Goal: Task Accomplishment & Management: Use online tool/utility

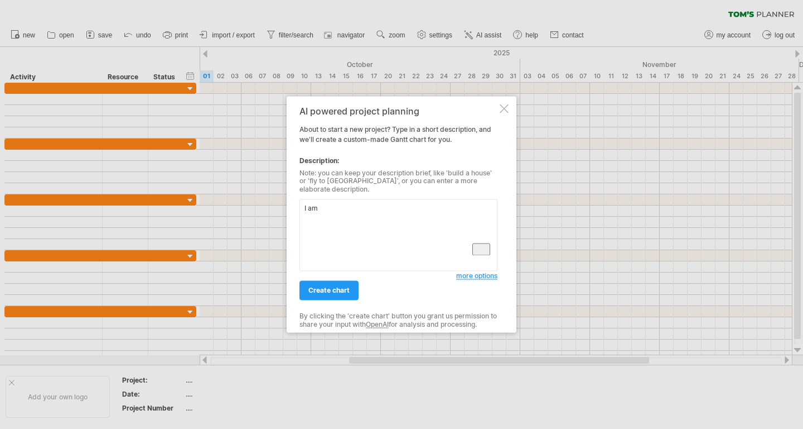
type textarea "I am"
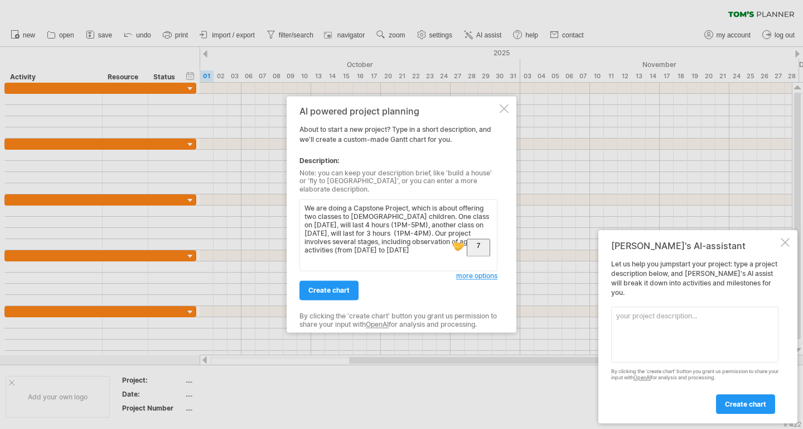
click at [395, 246] on textarea "We are doing a Capstone Project, which is about offering two classes to [DEMOGR…" at bounding box center [399, 235] width 198 height 72
click at [429, 247] on textarea "We are doing a Capstone Project, which is about offering two classes to [DEMOGR…" at bounding box center [399, 235] width 198 height 72
click at [461, 245] on textarea "We are doing a Capstone Project, which is about offering two classes to [DEMOGR…" at bounding box center [399, 235] width 198 height 72
click at [434, 252] on textarea "We are doing a Capstone Project, which is about offering two classes to [DEMOGR…" at bounding box center [399, 235] width 198 height 72
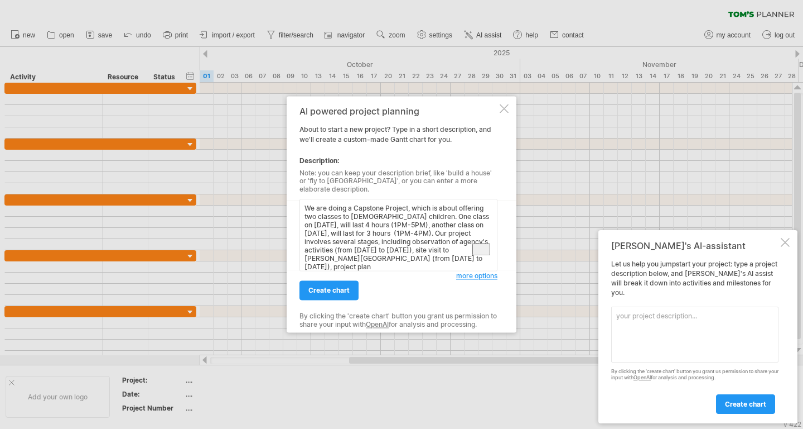
click at [423, 246] on textarea "We are doing a Capstone Project, which is about offering two classes to [DEMOGR…" at bounding box center [399, 235] width 198 height 72
click at [350, 262] on textarea "We are doing a Capstone Project, which is about offering two classes to [DEMOGR…" at bounding box center [399, 235] width 198 height 72
click at [463, 259] on textarea "We are doing a Capstone Project, which is about offering two classes to [DEMOGR…" at bounding box center [399, 235] width 198 height 72
drag, startPoint x: 407, startPoint y: 261, endPoint x: 461, endPoint y: 266, distance: 55.0
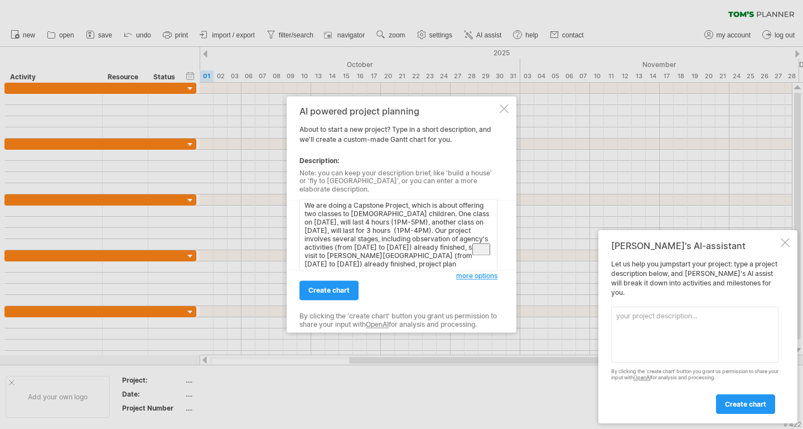
click at [461, 266] on textarea "We are doing a Capstone Project, which is about offering two classes to [DEMOGR…" at bounding box center [399, 235] width 198 height 72
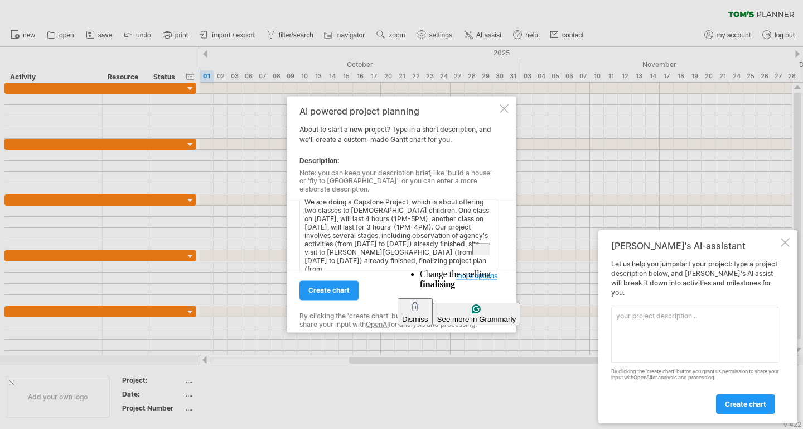
click at [408, 253] on textarea "We are doing a Capstone Project, which is about offering two classes to [DEMOGR…" at bounding box center [399, 235] width 198 height 72
drag, startPoint x: 408, startPoint y: 253, endPoint x: 436, endPoint y: 254, distance: 27.9
click at [436, 254] on textarea "We are doing a Capstone Project, which is about offering two classes to [DEMOGR…" at bounding box center [399, 235] width 198 height 72
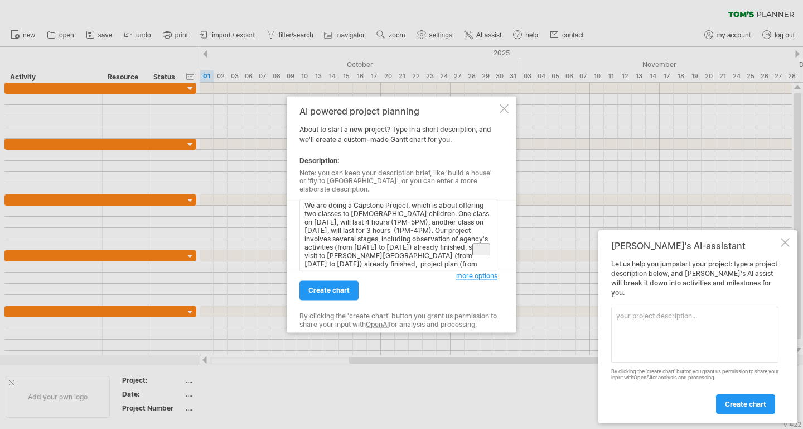
scroll to position [3, 0]
click at [445, 264] on textarea "We are doing a Capstone Project, which is about offering two classes to [DEMOGR…" at bounding box center [399, 235] width 198 height 72
click at [349, 264] on textarea "We are doing a Capstone Project, which is about offering two classes to [DEMOGR…" at bounding box center [399, 235] width 198 height 72
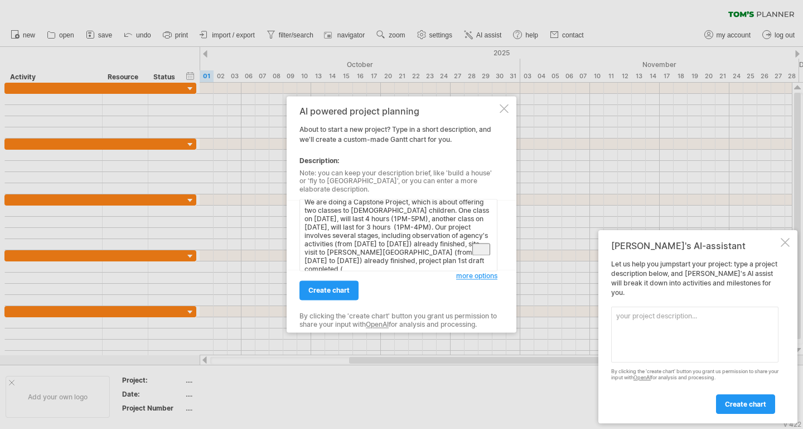
click at [317, 263] on textarea "We are doing a Capstone Project, which is about offering two classes to [DEMOGR…" at bounding box center [399, 235] width 198 height 72
click at [362, 263] on textarea "We are doing a Capstone Project, which is about offering two classes to [DEMOGR…" at bounding box center [399, 235] width 198 height 72
click at [326, 261] on textarea "We are doing a Capstone Project, which is about offering two classes to [DEMOGR…" at bounding box center [399, 235] width 198 height 72
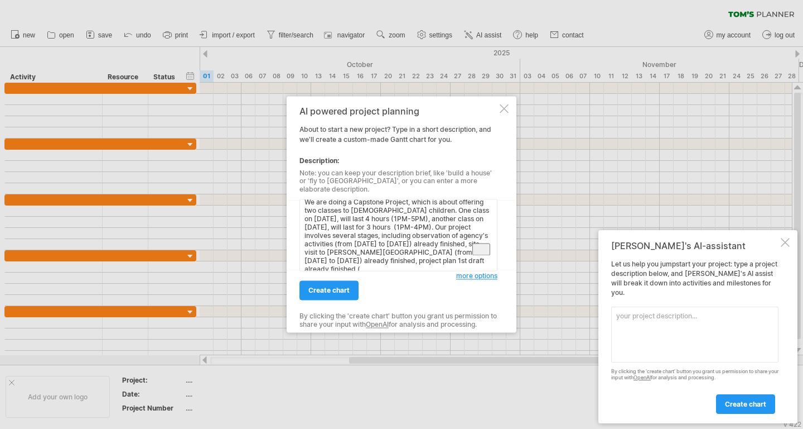
click at [370, 267] on div "We are doing a Capstone Project, which is about offering two classes to [DEMOGR…" at bounding box center [399, 233] width 198 height 78
click at [372, 264] on textarea "We are doing a Capstone Project, which is about offering two classes to [DEMOGR…" at bounding box center [399, 235] width 198 height 72
click at [345, 266] on textarea "We are doing a Capstone Project, which is about offering two classes to [DEMOGR…" at bounding box center [399, 235] width 198 height 72
click at [432, 263] on textarea "We are doing a Capstone Project, which is about offering two classes to [DEMOGR…" at bounding box center [399, 235] width 198 height 72
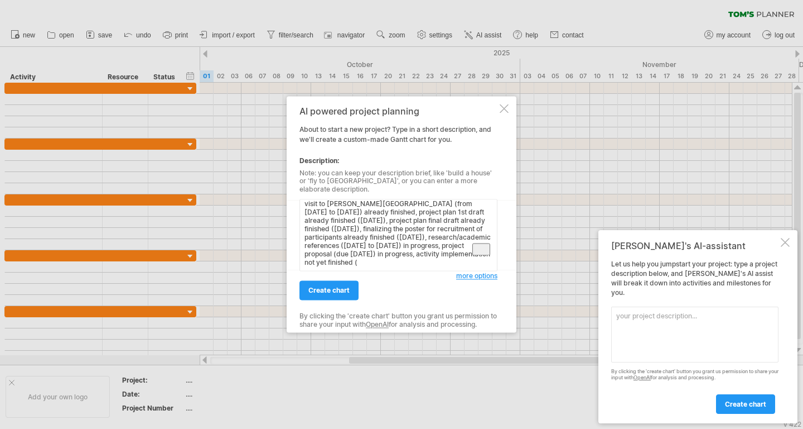
scroll to position [55, 0]
drag, startPoint x: 365, startPoint y: 263, endPoint x: 464, endPoint y: 231, distance: 103.8
click at [366, 263] on textarea "We are doing a Capstone Project, which is about offering two classes to [DEMOGR…" at bounding box center [399, 235] width 198 height 72
click at [437, 262] on textarea "We are doing a Capstone Project, which is about offering two classes to [DEMOGR…" at bounding box center [399, 235] width 198 height 72
click at [434, 264] on textarea "We are doing a Capstone Project, which is about offering two classes to [DEMOGR…" at bounding box center [399, 235] width 198 height 72
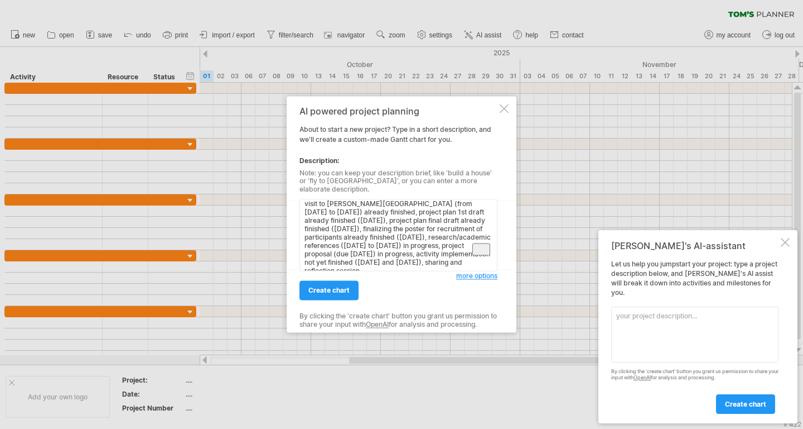
click at [435, 263] on textarea "We are doing a Capstone Project, which is about offering two classes to [DEMOGR…" at bounding box center [399, 235] width 198 height 72
click at [468, 262] on textarea "We are doing a Capstone Project, which is about offering two classes to [DEMOGR…" at bounding box center [399, 235] width 198 height 72
click at [366, 254] on textarea "We are doing a Capstone Project, which is about offering two classes to [DEMOGR…" at bounding box center [399, 235] width 198 height 72
type textarea "We are doing a Capstone Project, which is about offering two classes to [DEMOGR…"
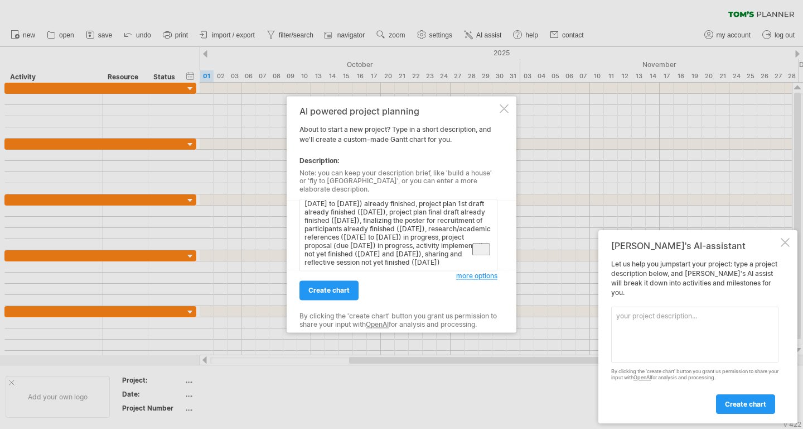
drag, startPoint x: 50, startPoint y: 187, endPoint x: 360, endPoint y: 252, distance: 316.9
click at [51, 186] on div at bounding box center [401, 214] width 803 height 429
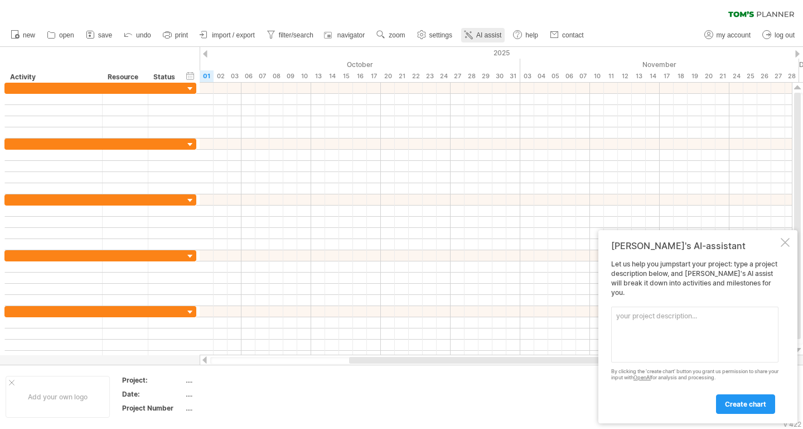
click at [472, 35] on icon at bounding box center [469, 35] width 6 height 6
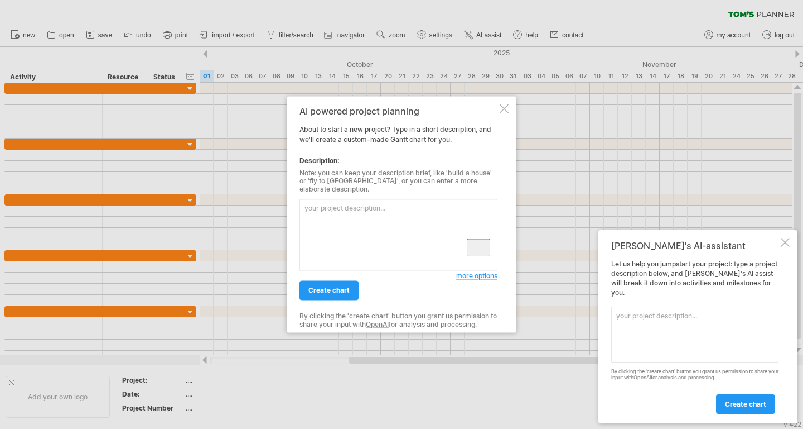
click at [412, 213] on textarea "To enrich screen reader interactions, please activate Accessibility in Grammarl…" at bounding box center [399, 235] width 198 height 72
click at [341, 220] on textarea "To enrich screen reader interactions, please activate Accessibility in Grammarl…" at bounding box center [399, 235] width 198 height 72
click at [230, 196] on div at bounding box center [401, 214] width 803 height 429
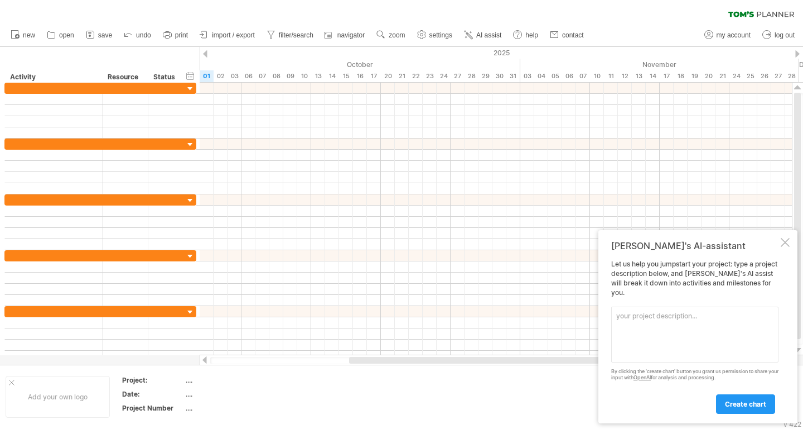
click at [482, 29] on link "AI assist" at bounding box center [483, 35] width 44 height 15
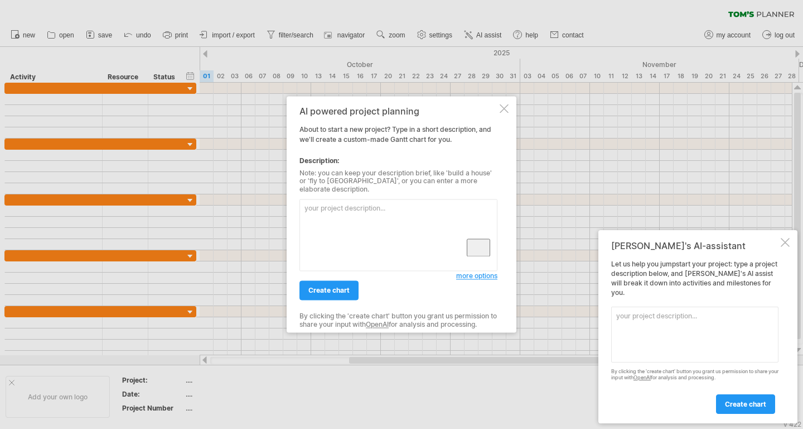
click at [415, 213] on textarea "To enrich screen reader interactions, please activate Accessibility in Grammarl…" at bounding box center [399, 235] width 198 height 72
click at [394, 215] on textarea "To enrich screen reader interactions, please activate Accessibility in Grammarl…" at bounding box center [399, 235] width 198 height 72
click at [403, 214] on textarea "To enrich screen reader interactions, please activate Accessibility in Grammarl…" at bounding box center [399, 235] width 198 height 72
click at [377, 199] on textarea "To enrich screen reader interactions, please activate Accessibility in Grammarl…" at bounding box center [399, 235] width 198 height 72
paste textarea "We are preparing to offer two classes for [DEMOGRAPHIC_DATA] children. One is o…"
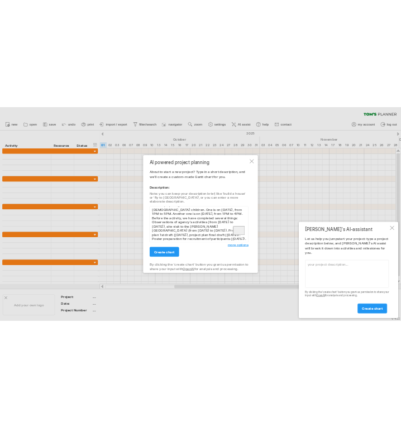
scroll to position [0, 0]
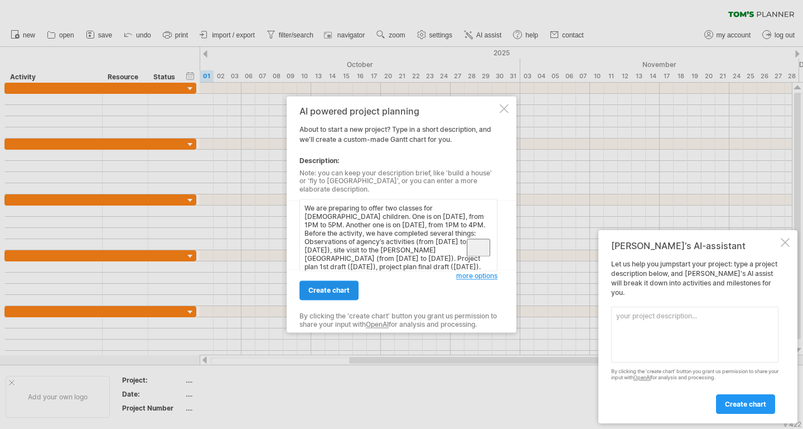
type textarea "We are preparing to offer two classes for [DEMOGRAPHIC_DATA] children. One is o…"
click at [334, 290] on span "create chart" at bounding box center [329, 290] width 41 height 8
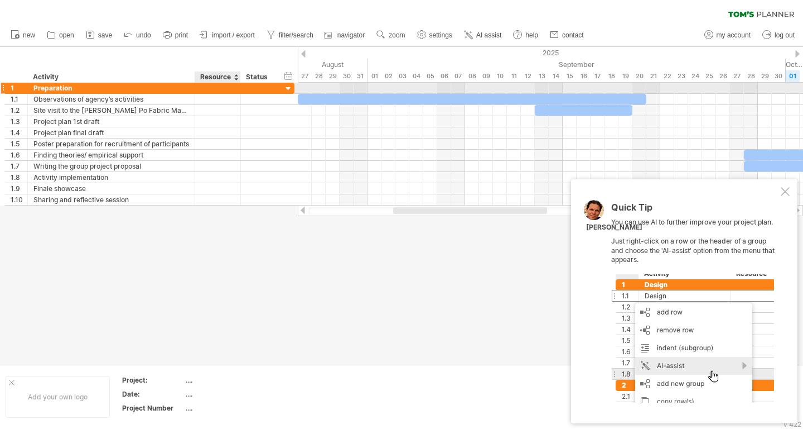
click at [230, 90] on div at bounding box center [218, 88] width 34 height 11
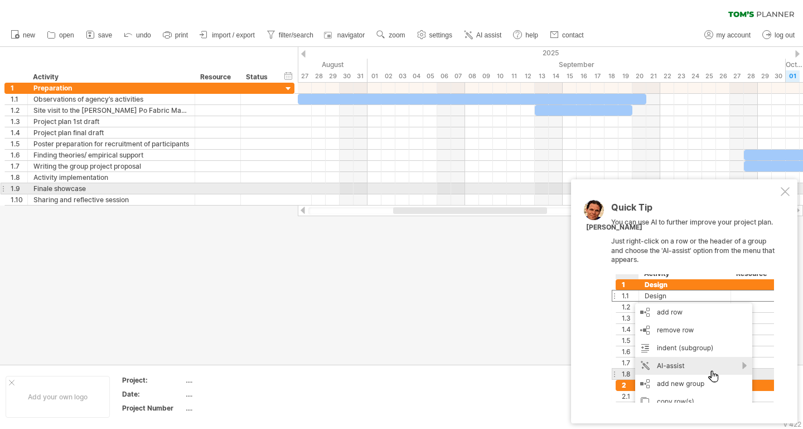
click at [788, 188] on div at bounding box center [785, 191] width 9 height 9
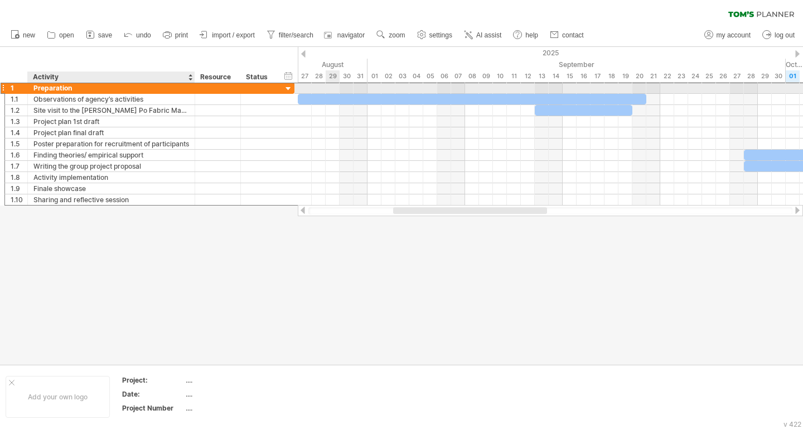
click at [44, 90] on div "Preparation" at bounding box center [111, 88] width 156 height 11
click at [46, 89] on input "**********" at bounding box center [111, 88] width 156 height 11
click at [99, 93] on div "**********" at bounding box center [149, 88] width 290 height 12
click at [56, 86] on div "Preparation" at bounding box center [111, 88] width 156 height 11
click at [56, 86] on input "**********" at bounding box center [111, 88] width 156 height 11
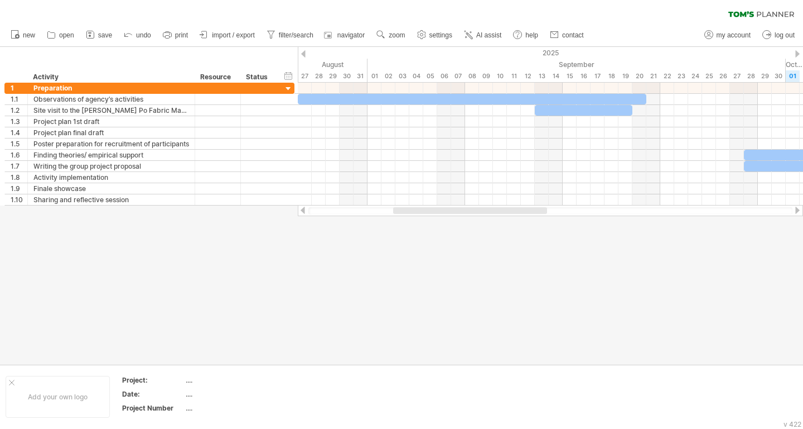
click at [511, 31] on ul "new open" at bounding box center [297, 34] width 584 height 23
click at [500, 35] on span "AI assist" at bounding box center [489, 35] width 25 height 8
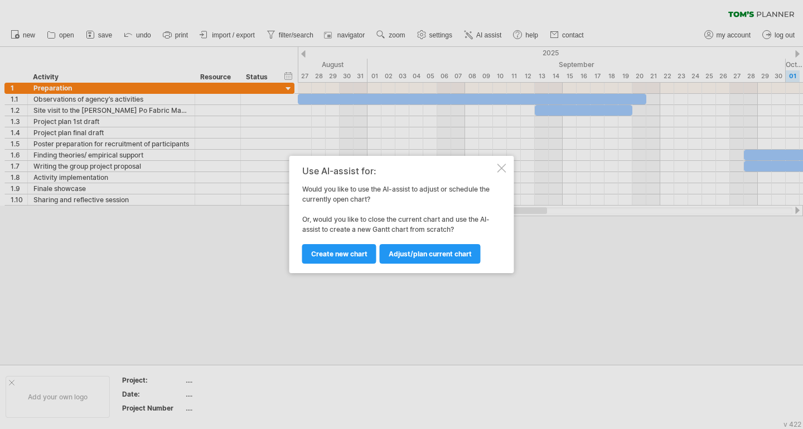
click at [468, 256] on span "Adjust/plan current chart" at bounding box center [430, 253] width 83 height 8
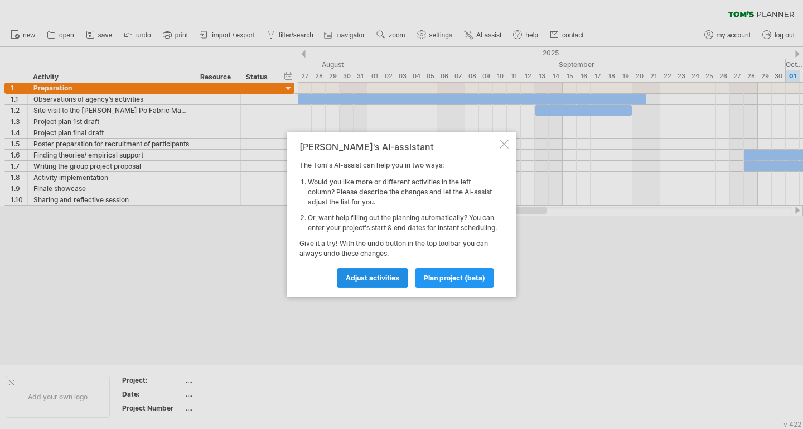
click at [397, 278] on link "Adjust activities" at bounding box center [372, 278] width 71 height 20
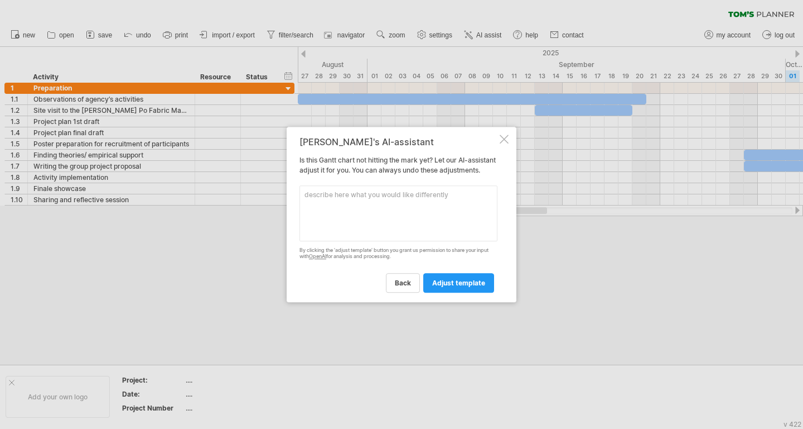
click at [449, 222] on textarea at bounding box center [399, 213] width 198 height 56
click at [450, 215] on textarea "To enrich screen reader interactions, please activate Accessibility in Grammarl…" at bounding box center [399, 213] width 198 height 56
type textarea "c"
type textarea "can you"
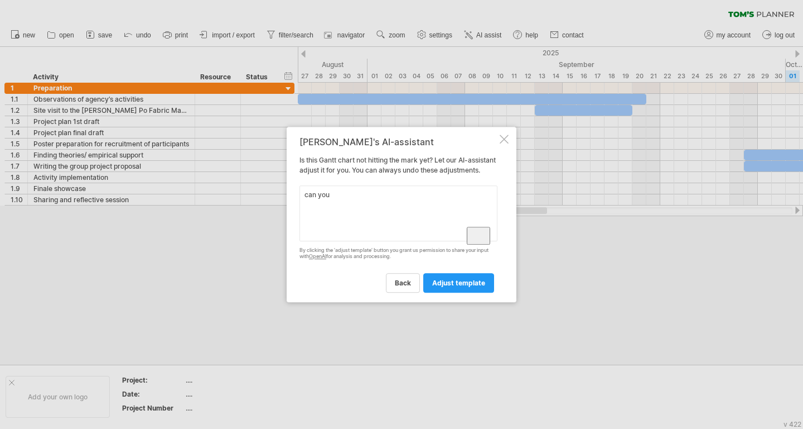
click at [498, 134] on div "[PERSON_NAME]'s AI-assistant Is this [PERSON_NAME] chart not hitting the mark y…" at bounding box center [402, 214] width 230 height 175
click at [507, 134] on div at bounding box center [504, 138] width 9 height 9
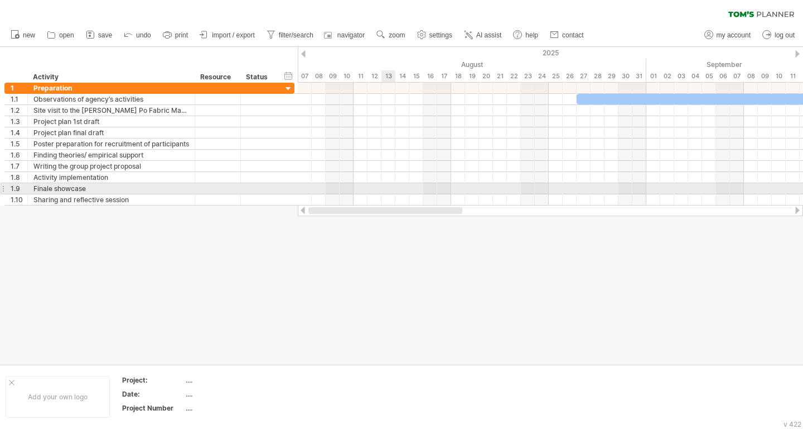
drag, startPoint x: 466, startPoint y: 211, endPoint x: 373, endPoint y: 186, distance: 96.9
click at [374, 190] on div "Trying to reach [DOMAIN_NAME] Connected again... 0% clear filter new 1" at bounding box center [401, 214] width 803 height 429
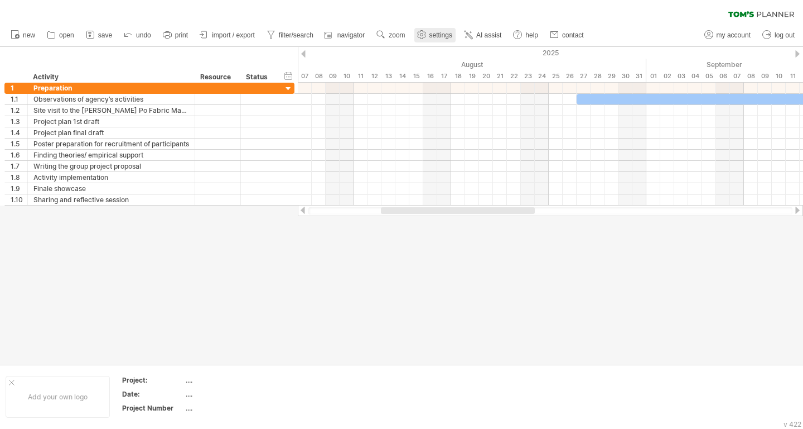
click at [427, 29] on use at bounding box center [421, 34] width 11 height 11
select select "*"
select select "**"
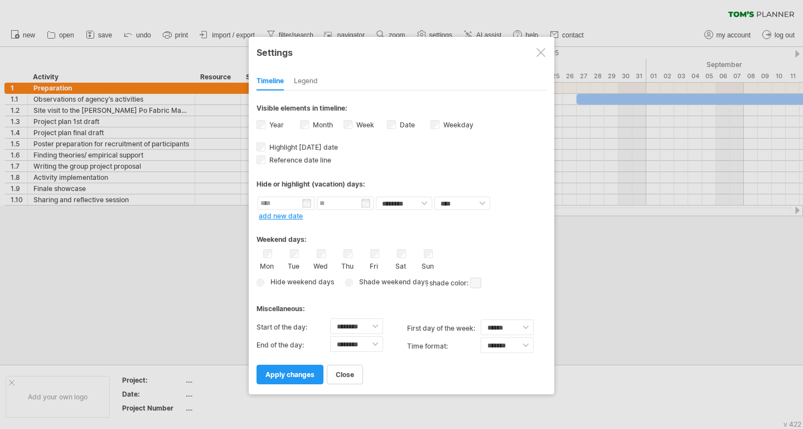
click at [267, 125] on div "Year" at bounding box center [279, 125] width 44 height 15
click at [297, 371] on span "apply changes" at bounding box center [290, 374] width 49 height 8
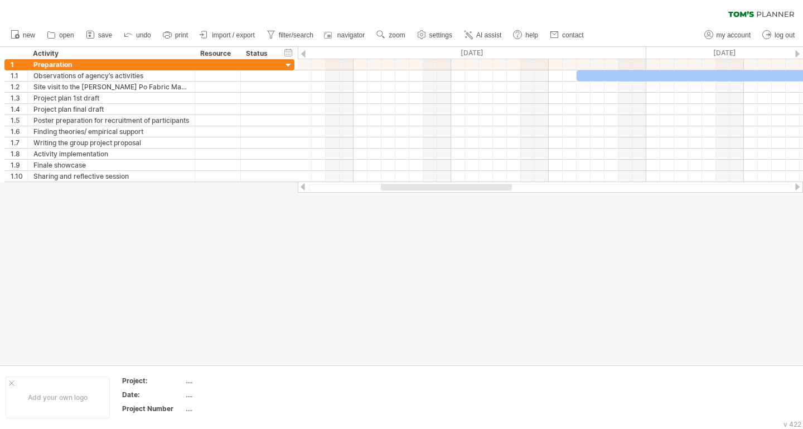
drag, startPoint x: 465, startPoint y: 192, endPoint x: 523, endPoint y: 181, distance: 59.0
click at [533, 181] on div at bounding box center [551, 186] width 506 height 11
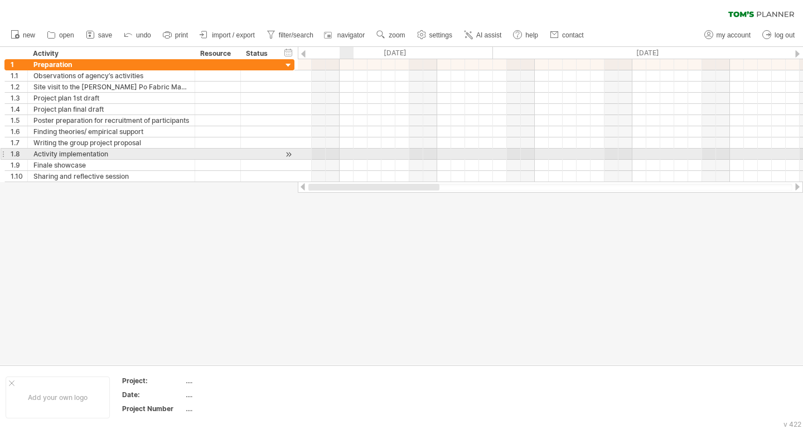
drag, startPoint x: 493, startPoint y: 186, endPoint x: 332, endPoint y: 144, distance: 166.2
click at [335, 148] on div "Trying to reach [DOMAIN_NAME] Connected again... 0% clear filter new 1" at bounding box center [401, 214] width 803 height 429
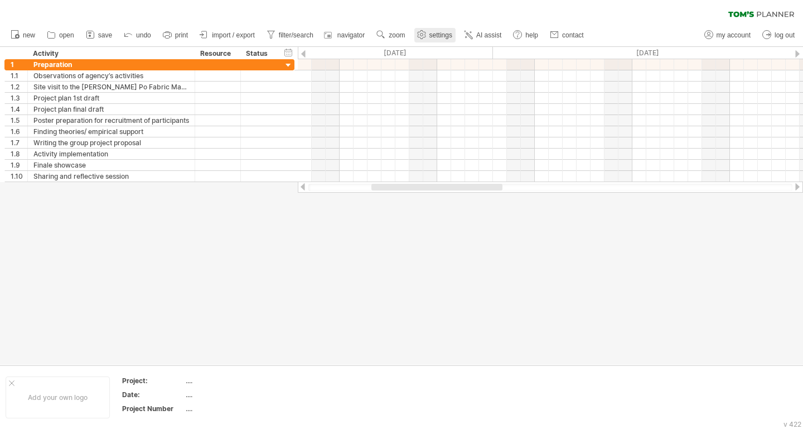
click at [427, 38] on use at bounding box center [421, 34] width 11 height 11
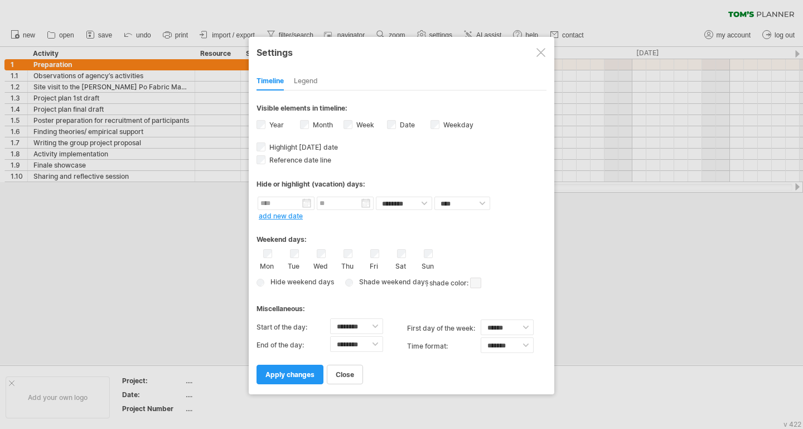
click at [354, 123] on div "Week visibility of weeknumbers Currently there is not enough space horizontally…" at bounding box center [366, 125] width 44 height 15
click at [308, 364] on link "apply changes" at bounding box center [290, 374] width 67 height 20
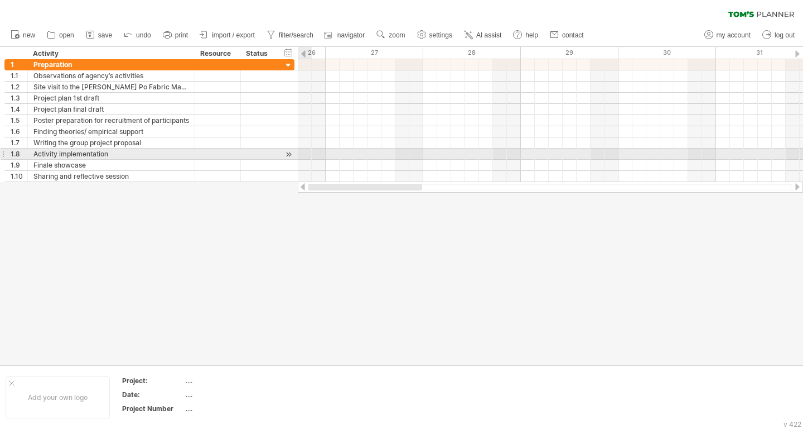
drag, startPoint x: 440, startPoint y: 184, endPoint x: 353, endPoint y: 94, distance: 125.1
click at [281, 158] on div "Trying to reach [DOMAIN_NAME] Connected again... 0% clear filter new 1" at bounding box center [401, 214] width 803 height 429
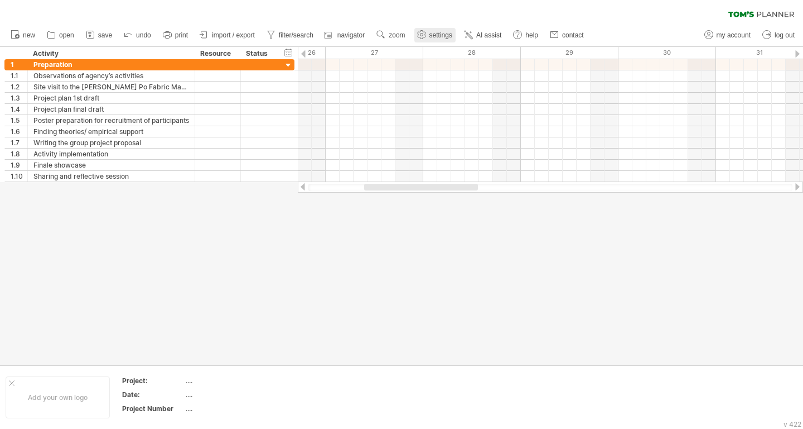
click at [451, 34] on span "settings" at bounding box center [441, 35] width 23 height 8
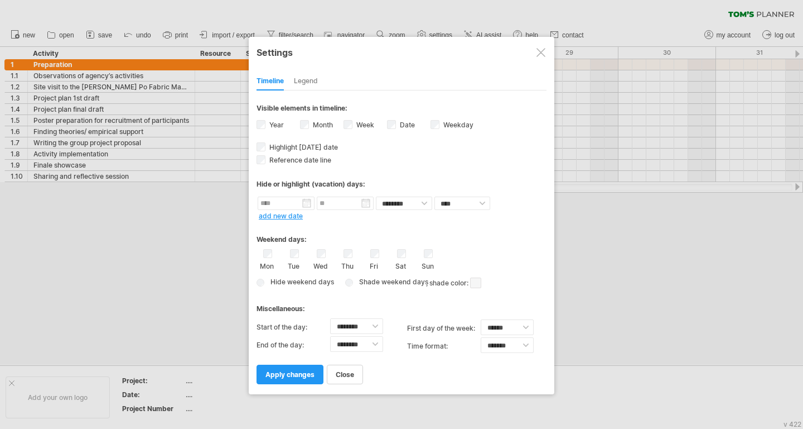
click at [321, 122] on label "Month" at bounding box center [322, 125] width 22 height 8
click at [359, 120] on div "Week visibility of weeknumbers Currently there is not enough space horizontally…" at bounding box center [366, 125] width 44 height 15
click at [353, 123] on div "Week visibility of weeknumbers Currently there is not enough space horizontally…" at bounding box center [366, 125] width 44 height 15
click at [307, 370] on span "apply changes" at bounding box center [290, 374] width 49 height 8
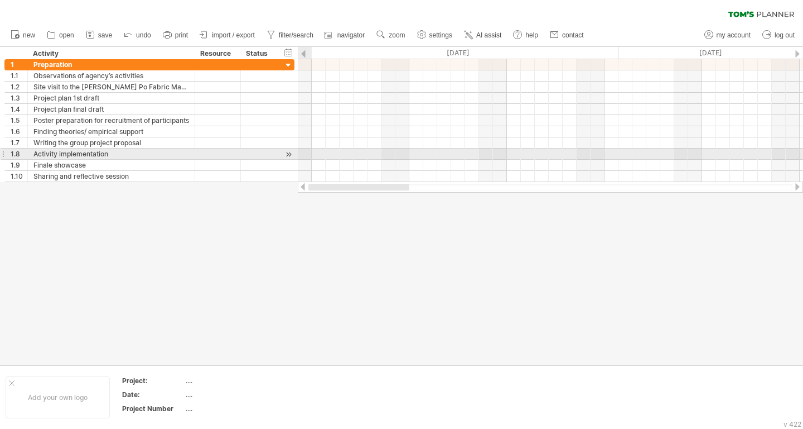
drag, startPoint x: 410, startPoint y: 186, endPoint x: 276, endPoint y: 154, distance: 137.8
click at [290, 151] on div "Trying to reach [DOMAIN_NAME] Connected again... 0% clear filter new 1" at bounding box center [401, 214] width 803 height 429
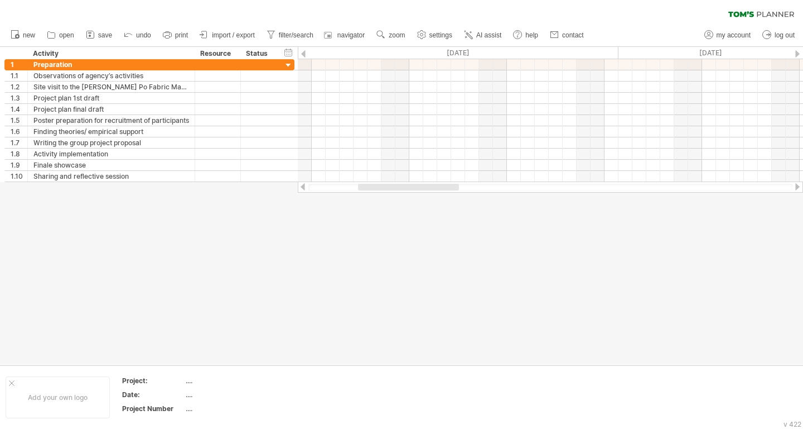
click at [180, 33] on span "print" at bounding box center [181, 35] width 13 height 8
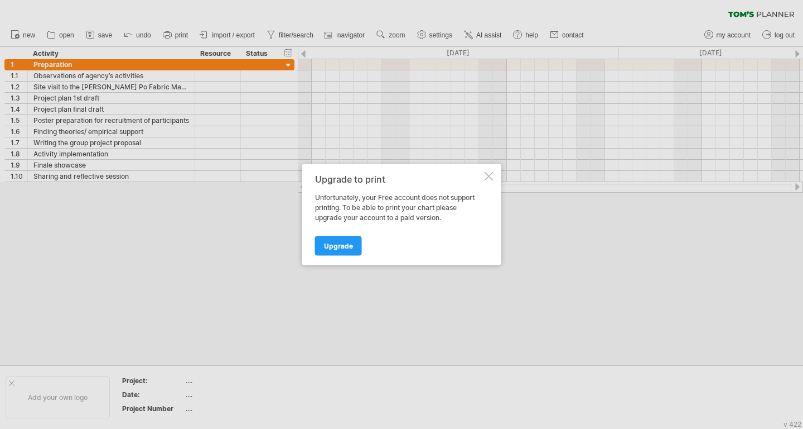
click at [494, 176] on div "Upgrade to print Unfortunately, your Free account does not support printing. To…" at bounding box center [401, 214] width 199 height 101
click at [487, 174] on div at bounding box center [489, 176] width 9 height 9
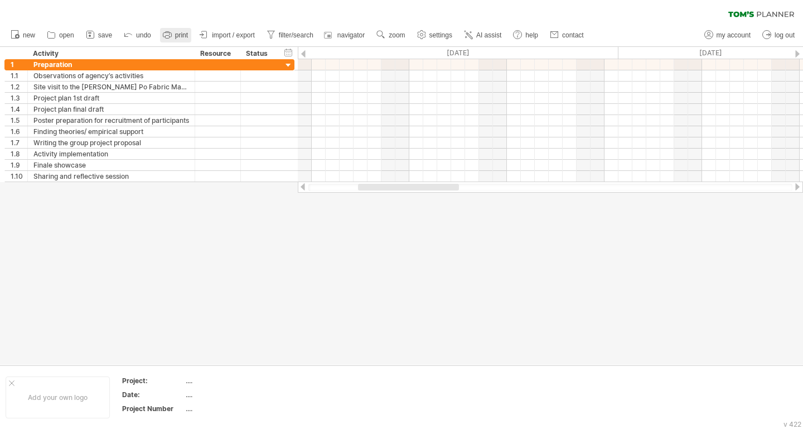
click at [179, 33] on span "print" at bounding box center [181, 35] width 13 height 8
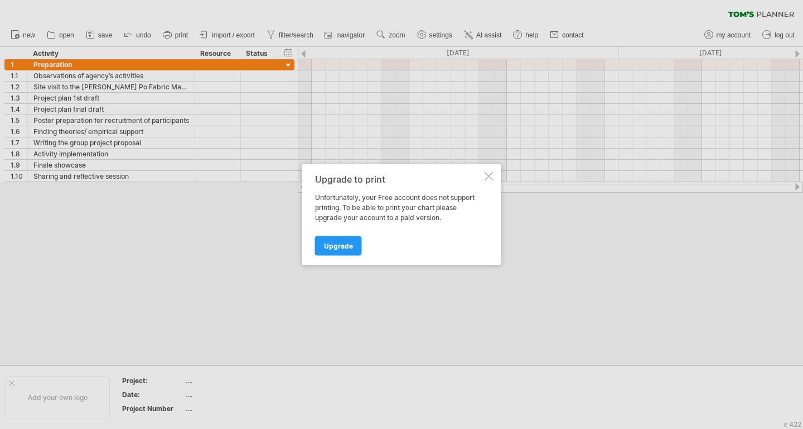
click at [488, 172] on div at bounding box center [489, 176] width 9 height 9
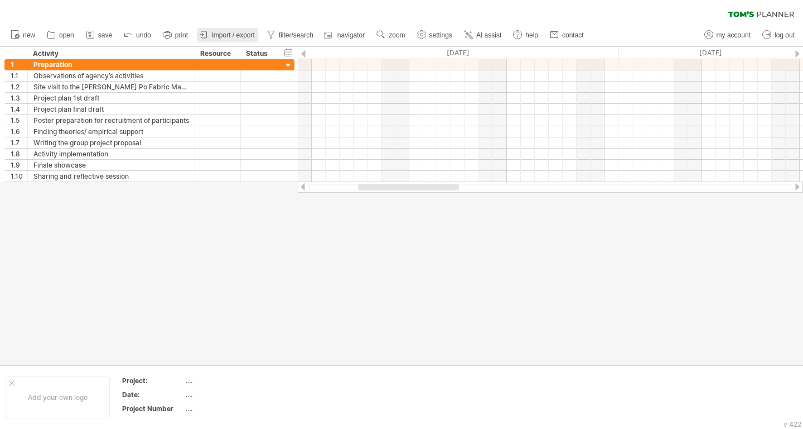
click at [254, 35] on span "import / export" at bounding box center [233, 35] width 43 height 8
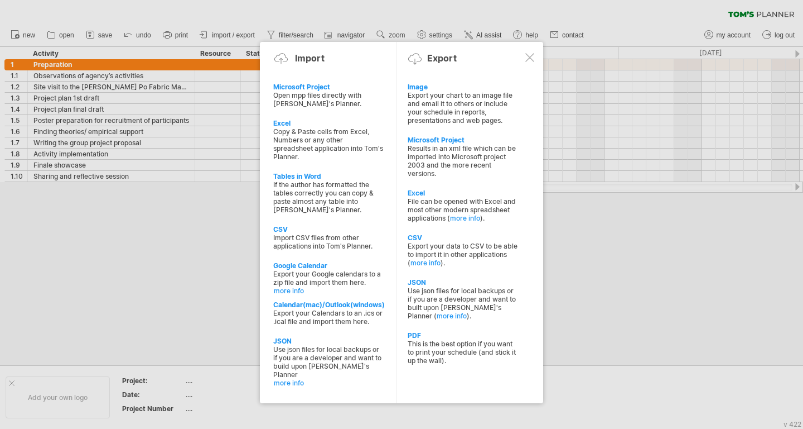
drag, startPoint x: 528, startPoint y: 57, endPoint x: 476, endPoint y: 78, distance: 55.6
click at [528, 57] on div at bounding box center [530, 57] width 9 height 9
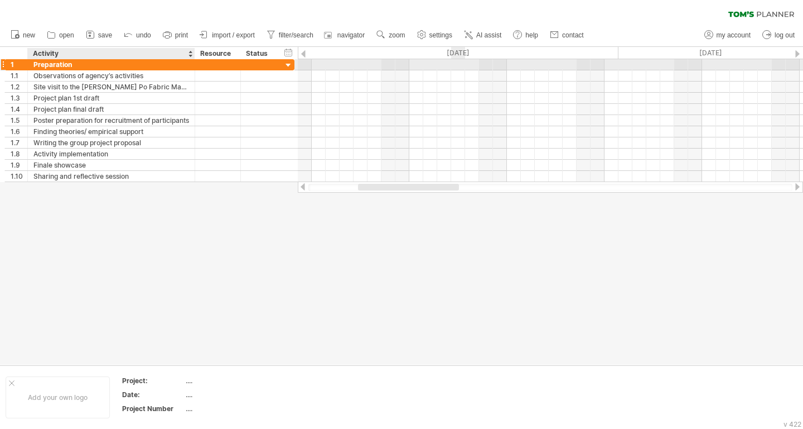
click at [44, 51] on div "Activity" at bounding box center [111, 53] width 156 height 11
click at [38, 66] on div "Preparation" at bounding box center [111, 64] width 156 height 11
click at [39, 65] on input "**********" at bounding box center [111, 64] width 156 height 11
click at [16, 67] on div "1" at bounding box center [19, 64] width 17 height 11
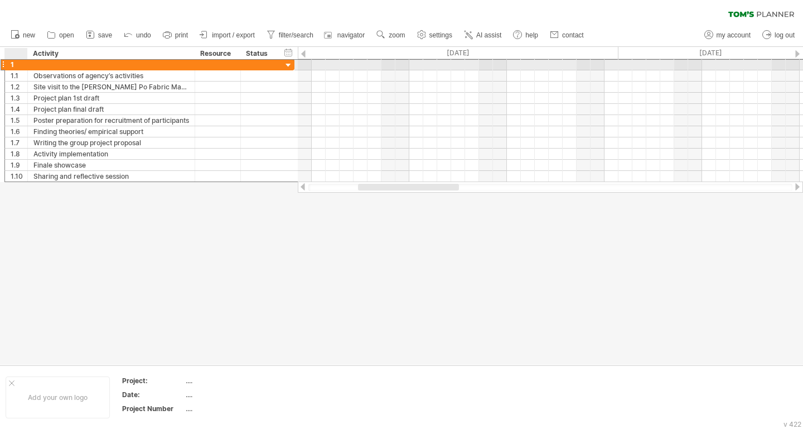
click at [17, 64] on div "1" at bounding box center [19, 64] width 17 height 11
click at [13, 64] on div "1" at bounding box center [19, 64] width 17 height 11
drag, startPoint x: 13, startPoint y: 64, endPoint x: 8, endPoint y: 65, distance: 5.7
click at [13, 64] on div "1" at bounding box center [19, 64] width 17 height 11
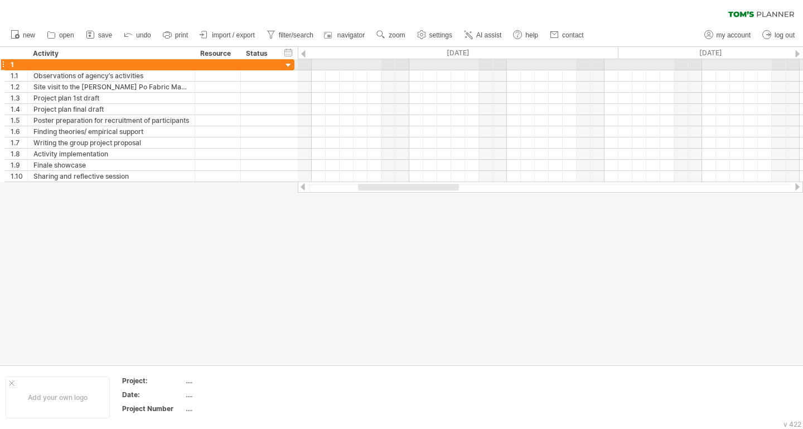
click at [3, 65] on div at bounding box center [3, 65] width 4 height 12
click at [284, 64] on div at bounding box center [288, 65] width 11 height 11
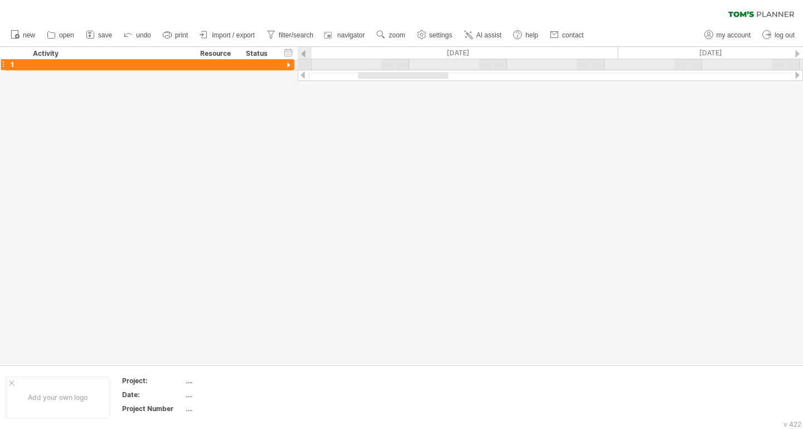
click at [286, 63] on div at bounding box center [288, 65] width 11 height 11
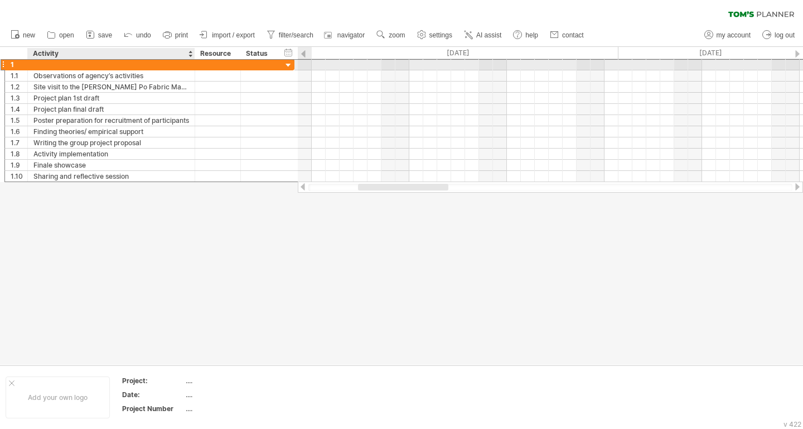
click at [49, 65] on div at bounding box center [111, 64] width 156 height 11
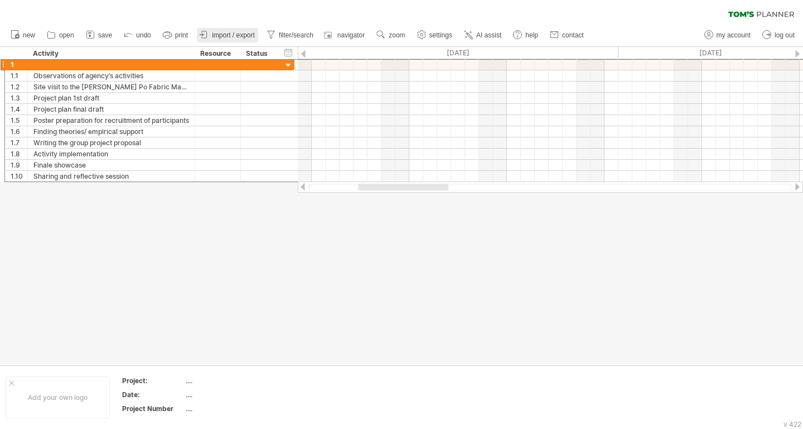
click at [220, 37] on span "import / export" at bounding box center [233, 35] width 43 height 8
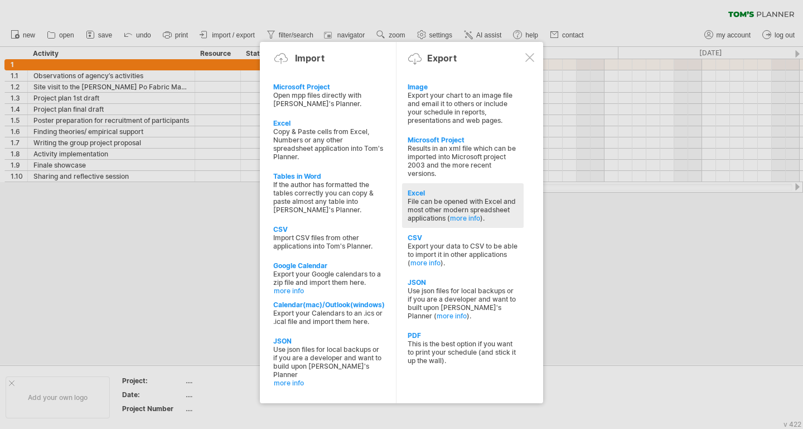
click at [456, 185] on div "Excel File can be opened with Excel and most other modern spreadsheet applicati…" at bounding box center [463, 205] width 122 height 45
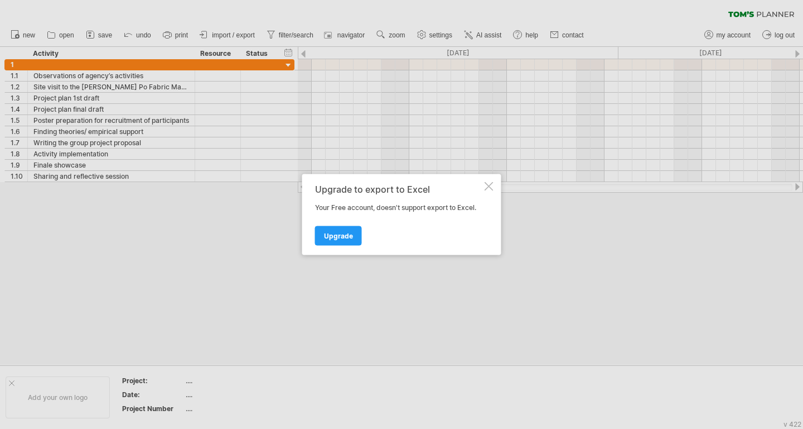
click at [489, 185] on div at bounding box center [489, 186] width 9 height 9
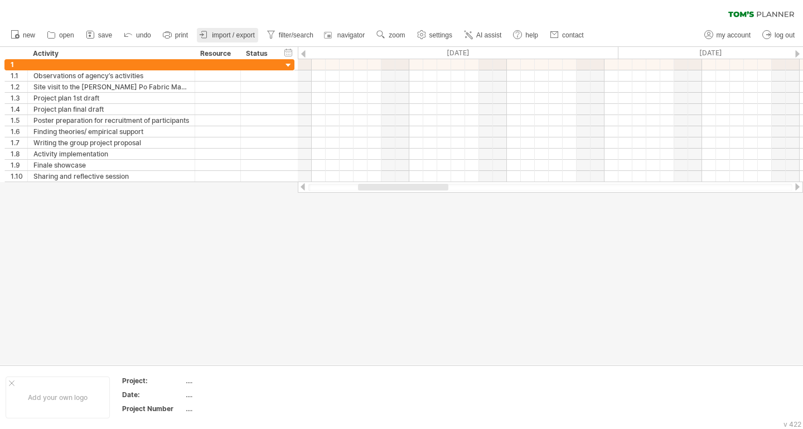
click at [230, 35] on span "import / export" at bounding box center [233, 35] width 43 height 8
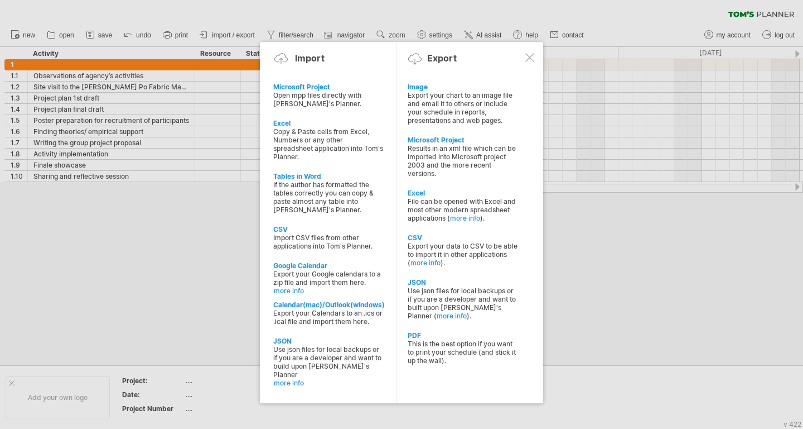
click at [476, 89] on div "Image" at bounding box center [463, 87] width 110 height 8
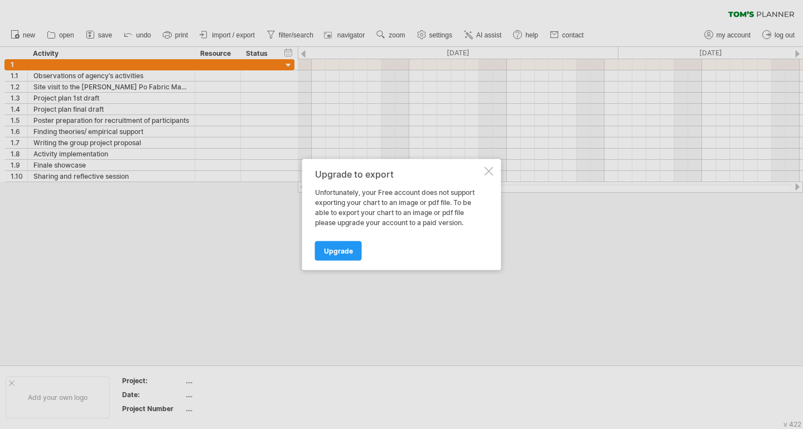
click at [492, 169] on div at bounding box center [489, 171] width 9 height 9
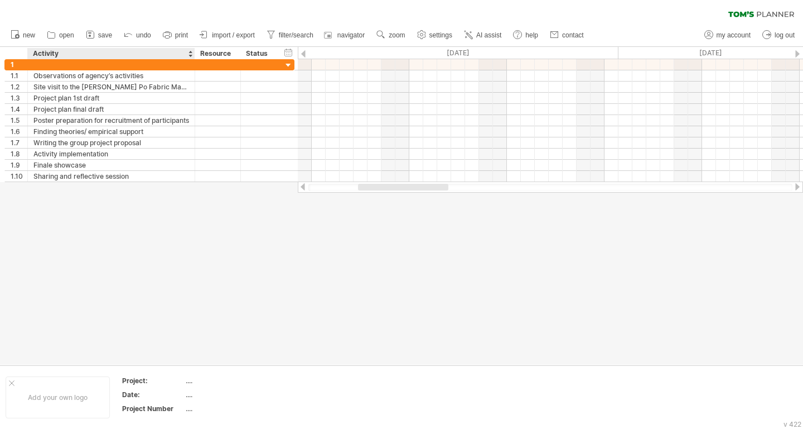
click at [33, 279] on div at bounding box center [401, 205] width 803 height 317
